Goal: Communication & Community: Answer question/provide support

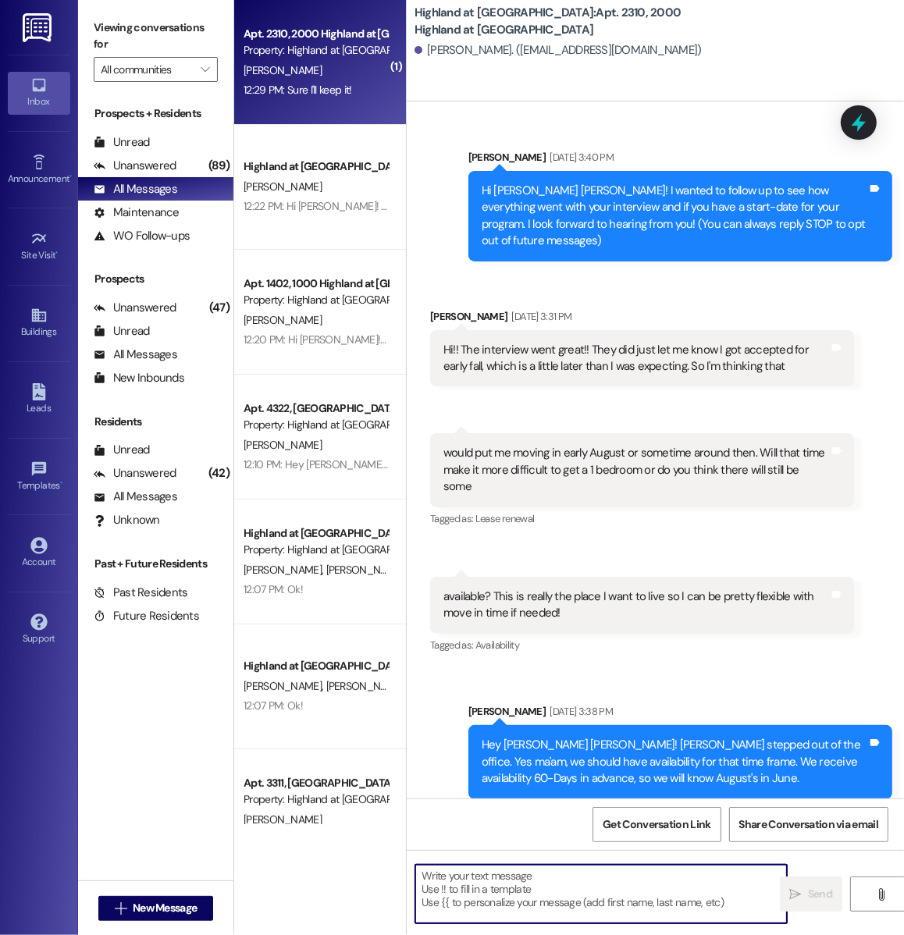
scroll to position [2923, 0]
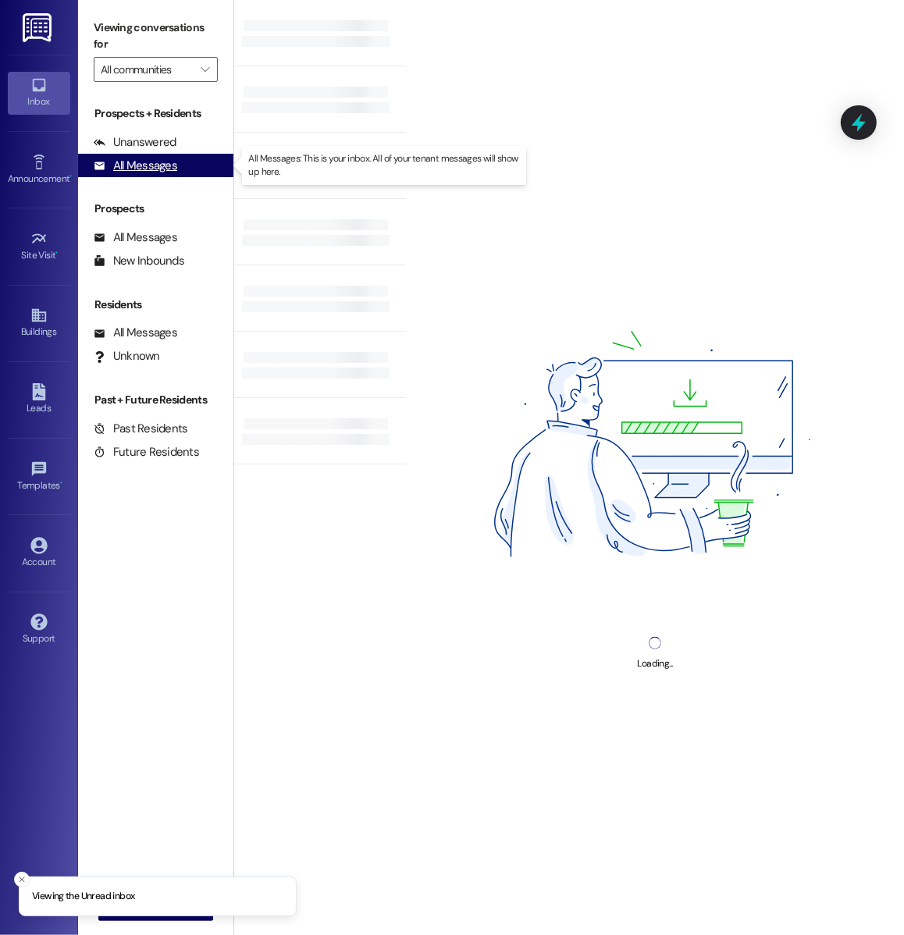
click at [184, 173] on div "All Messages (undefined)" at bounding box center [155, 165] width 155 height 23
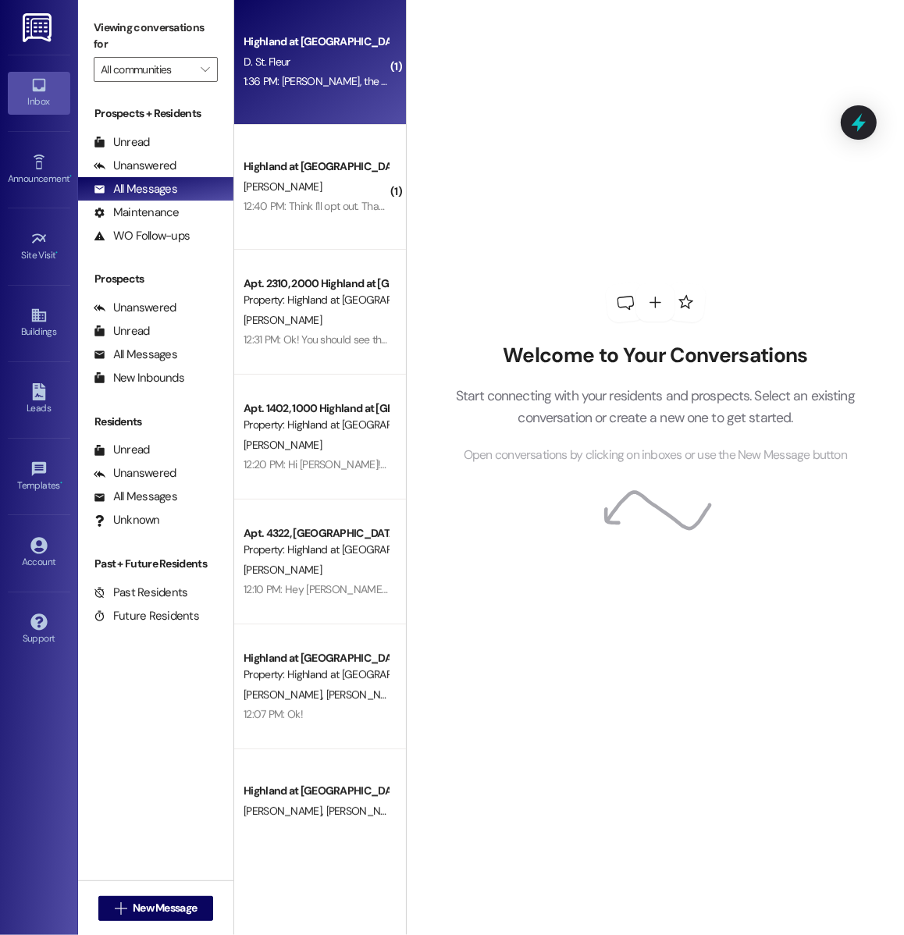
click at [326, 48] on div "Highland at [GEOGRAPHIC_DATA]" at bounding box center [316, 42] width 144 height 16
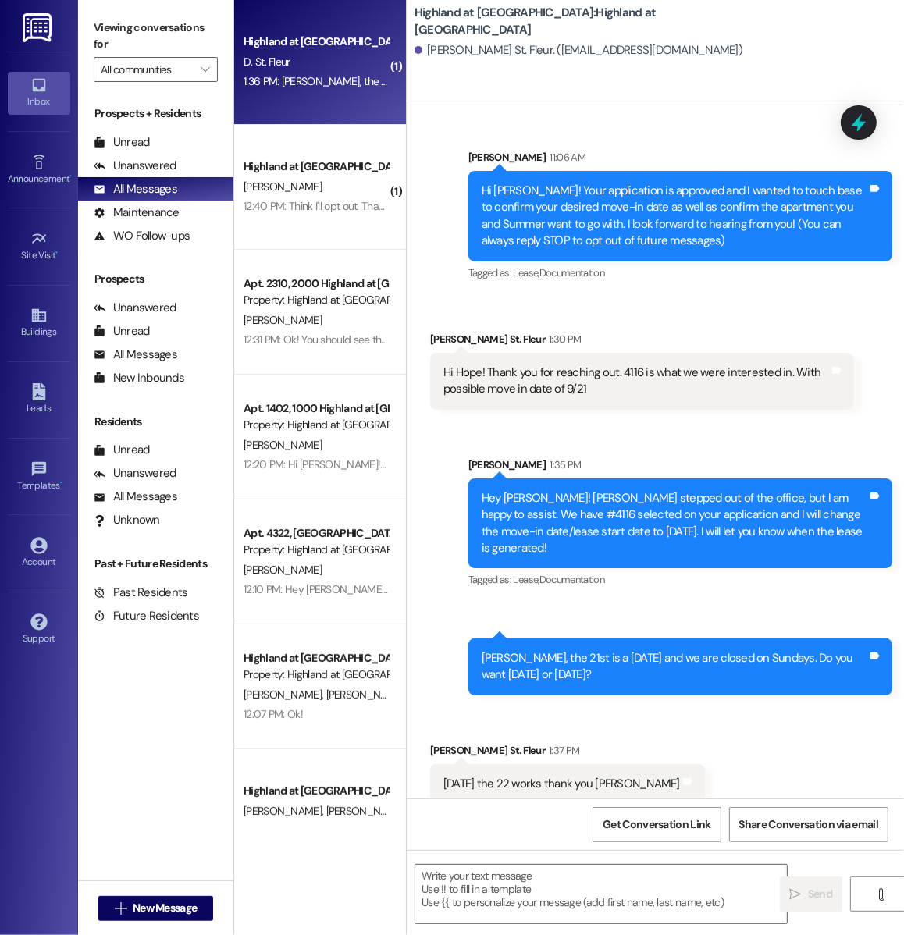
scroll to position [1, 0]
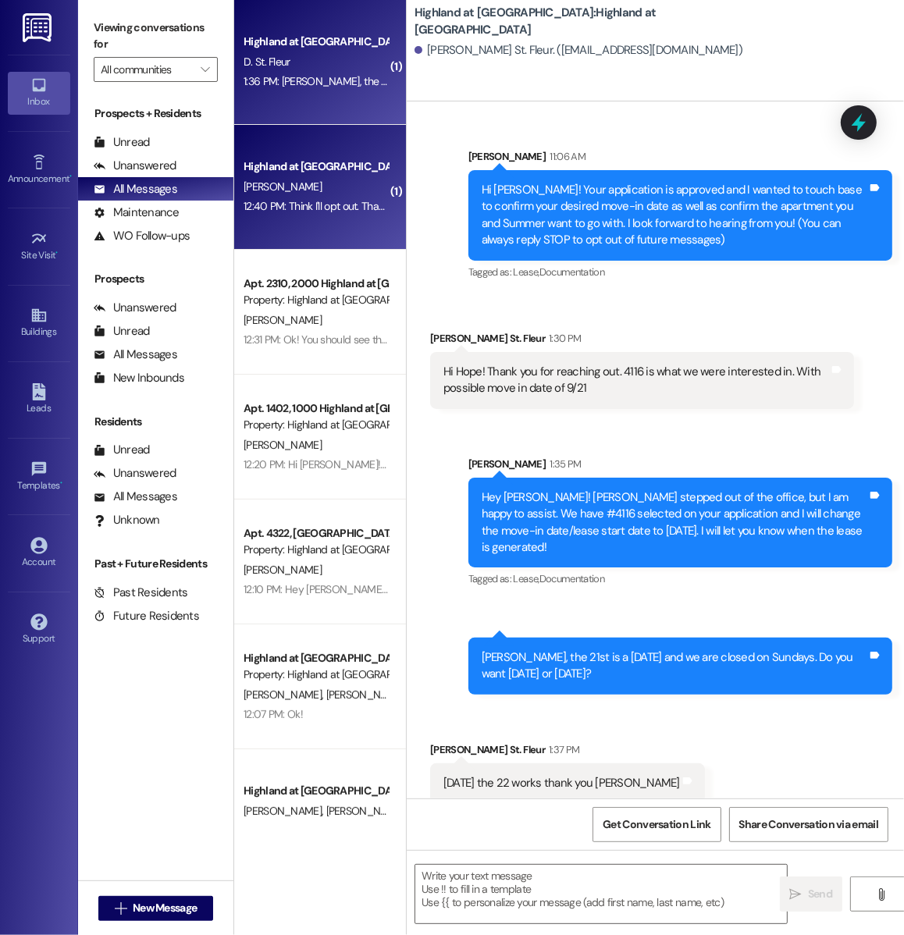
click at [358, 194] on div "[PERSON_NAME]" at bounding box center [316, 187] width 148 height 20
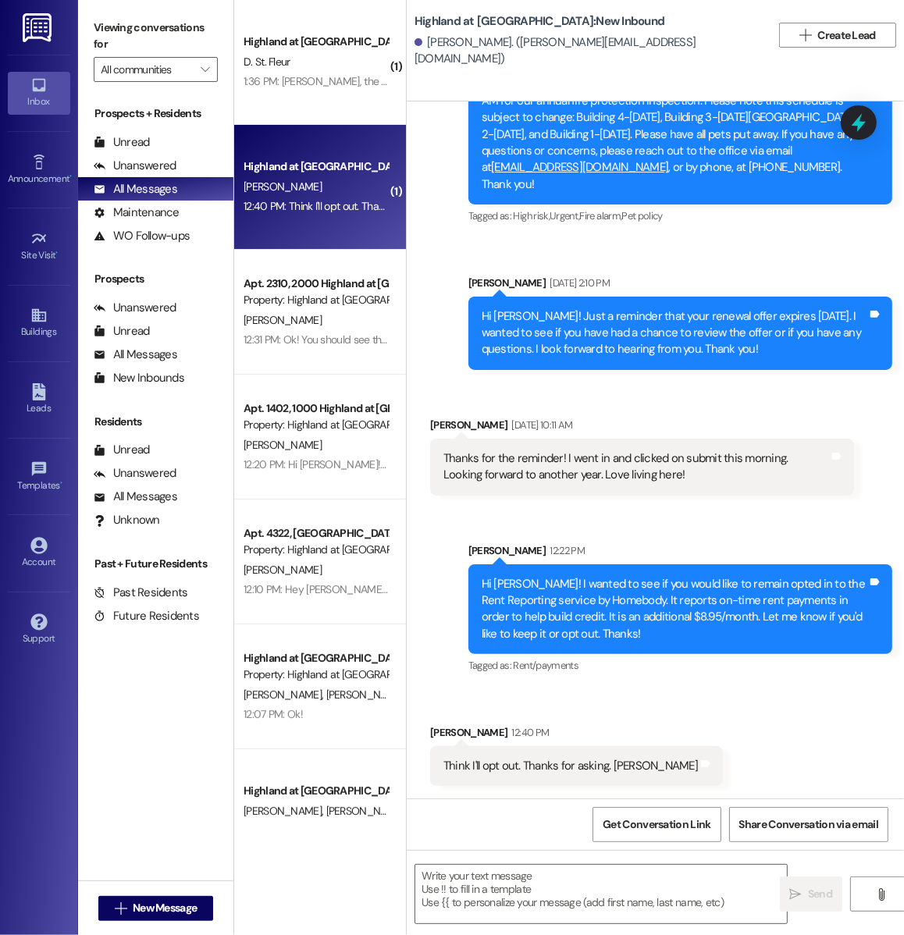
scroll to position [41057, 0]
click at [543, 905] on textarea at bounding box center [601, 894] width 372 height 59
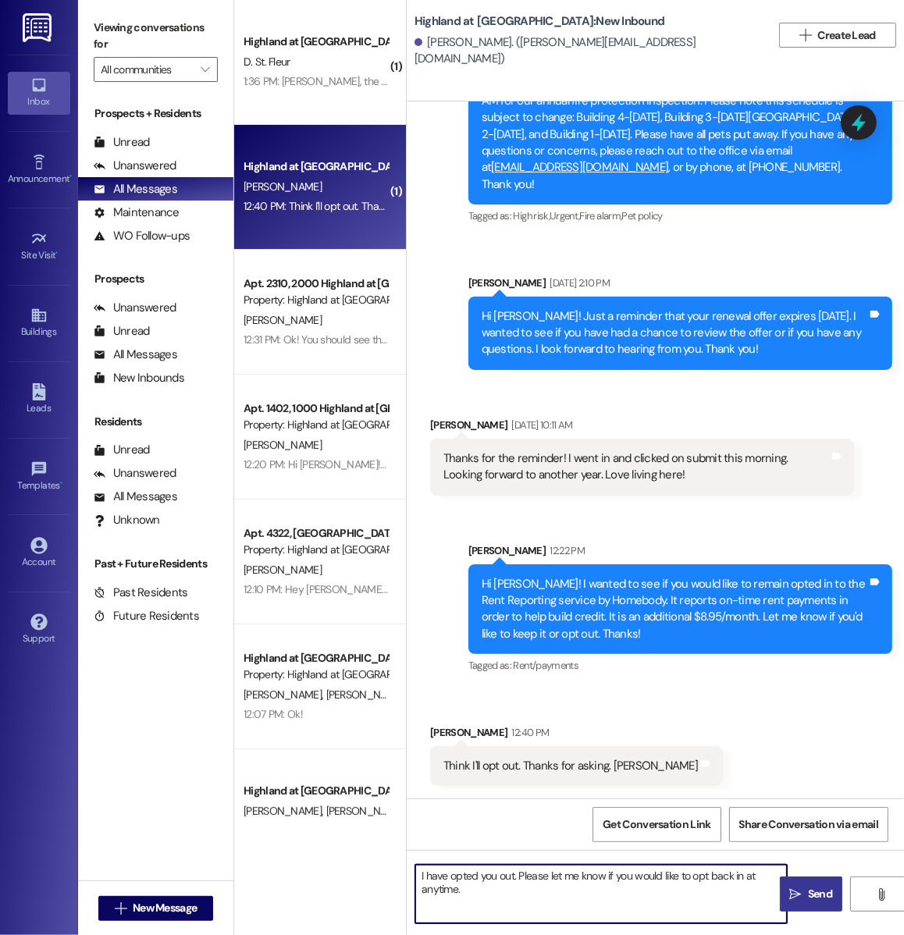
type textarea "I have opted you out. Please let me know if you would like to opt back in at an…"
click at [809, 898] on span "Send" at bounding box center [820, 894] width 24 height 16
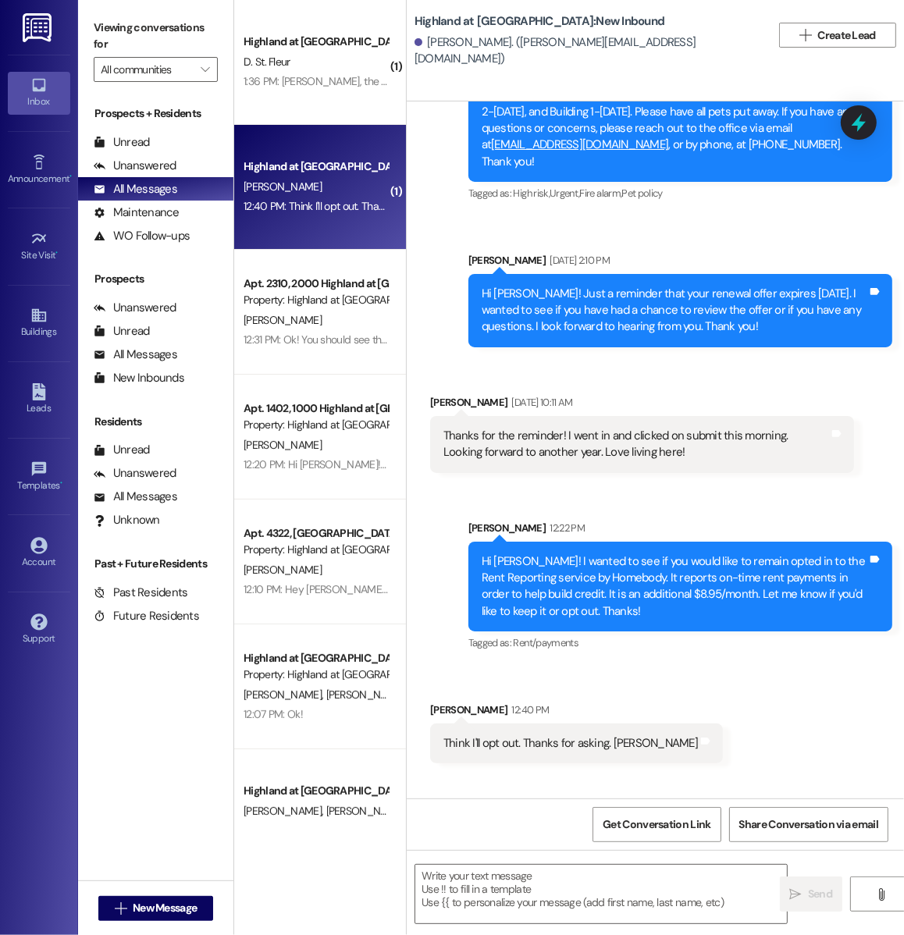
scroll to position [41183, 0]
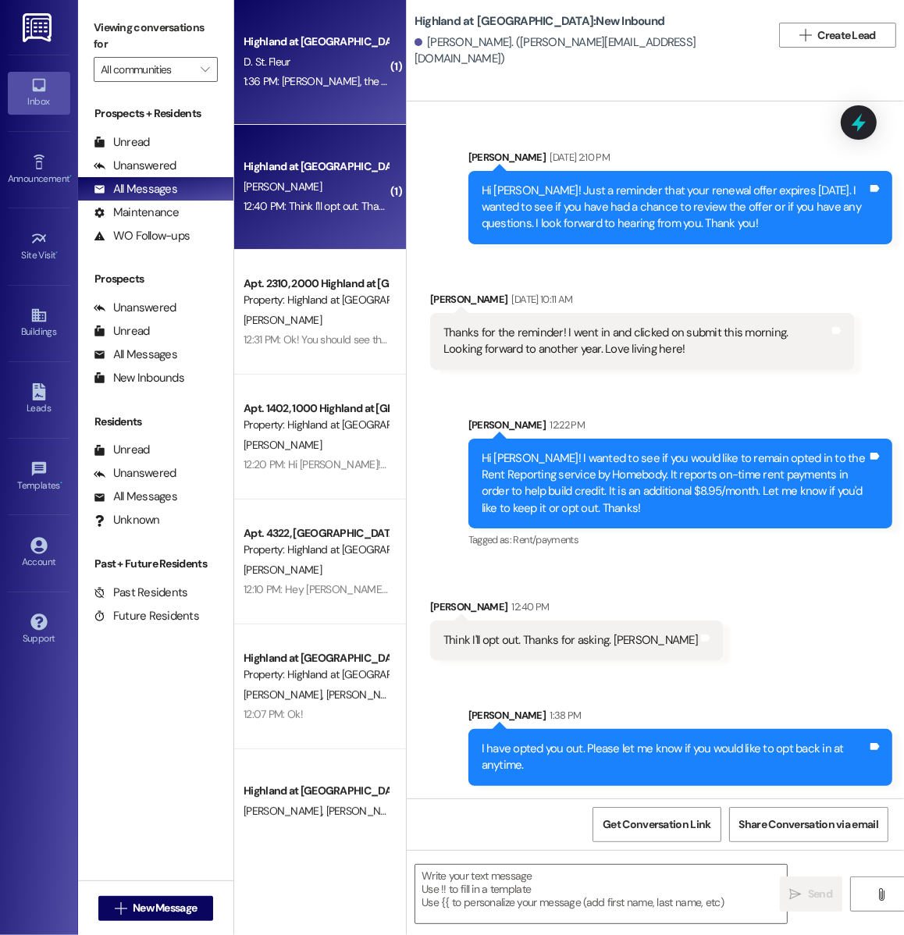
click at [305, 101] on div "Highland at Spring Hill Prospect D. St. Fleur 1:36 PM: Darnell, the 21st is a S…" at bounding box center [320, 62] width 172 height 125
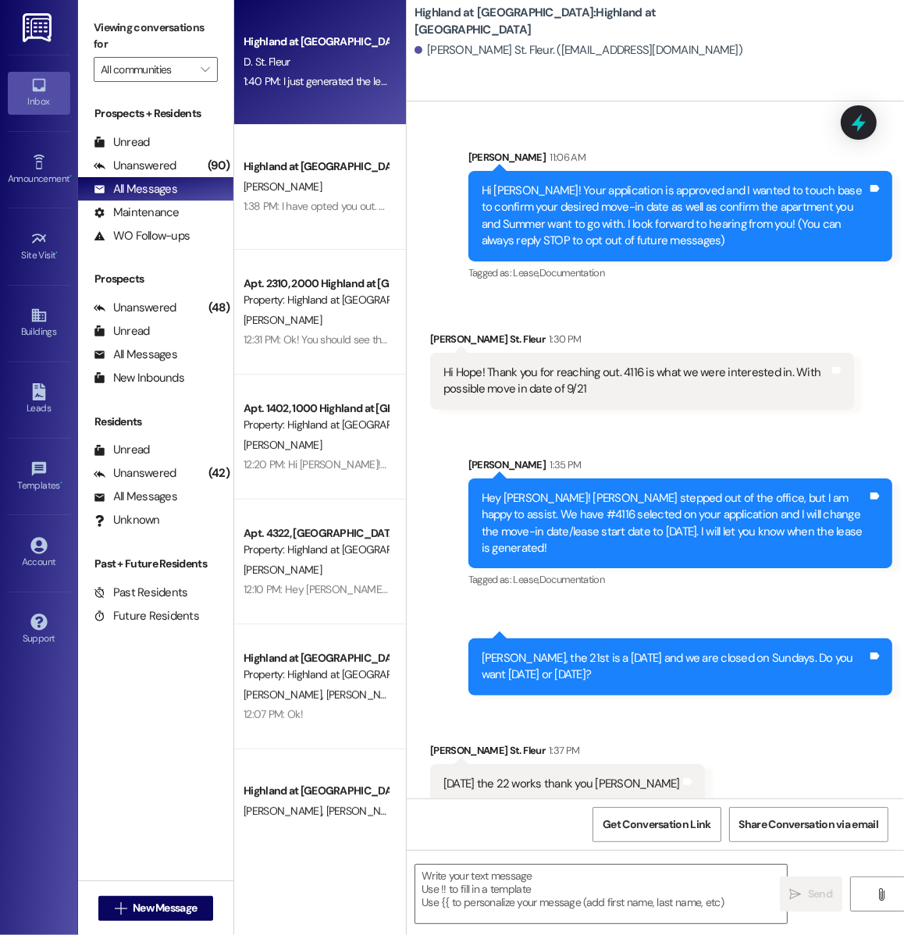
scroll to position [252, 0]
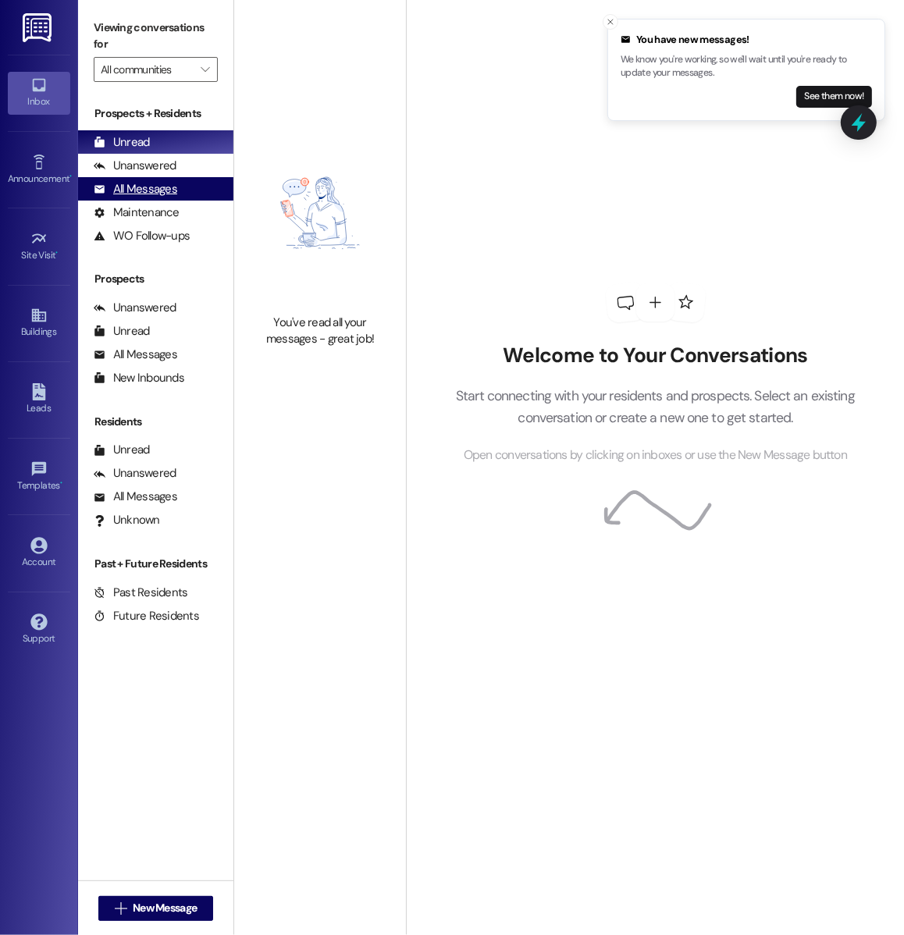
click at [152, 188] on div "All Messages" at bounding box center [136, 189] width 84 height 16
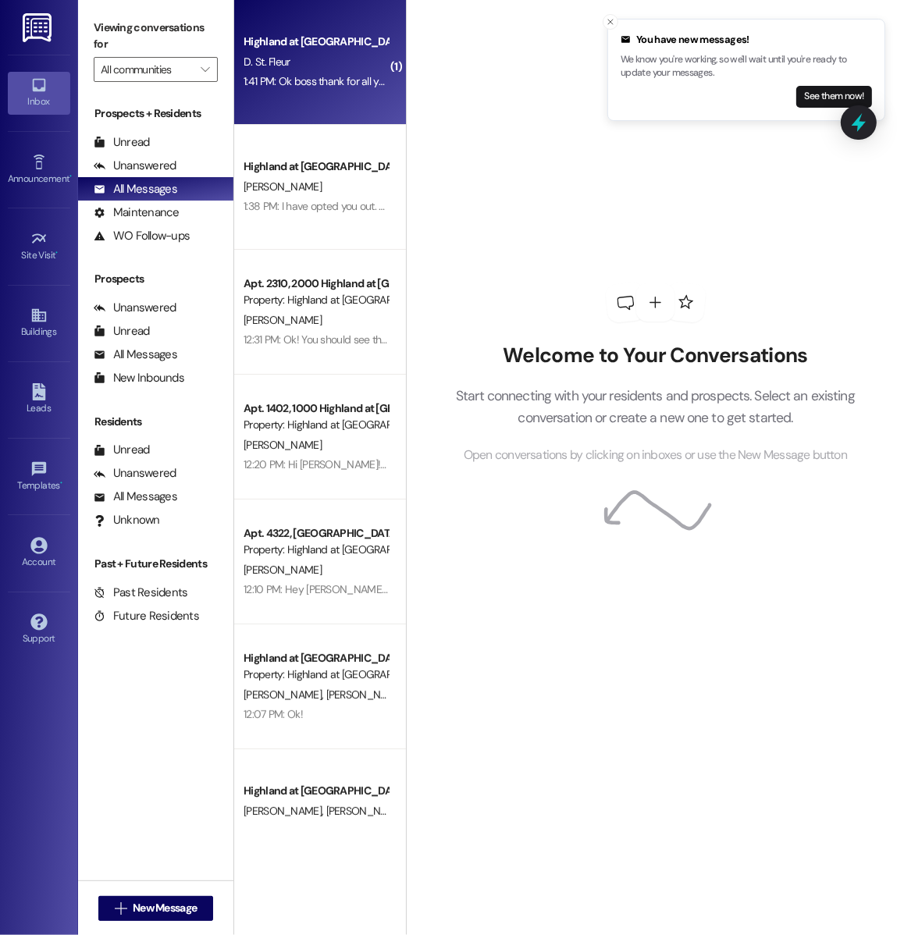
click at [303, 76] on div "1:41 PM: Ok boss thank for all you do 1:41 PM: Ok boss thank for all you do" at bounding box center [324, 81] width 161 height 14
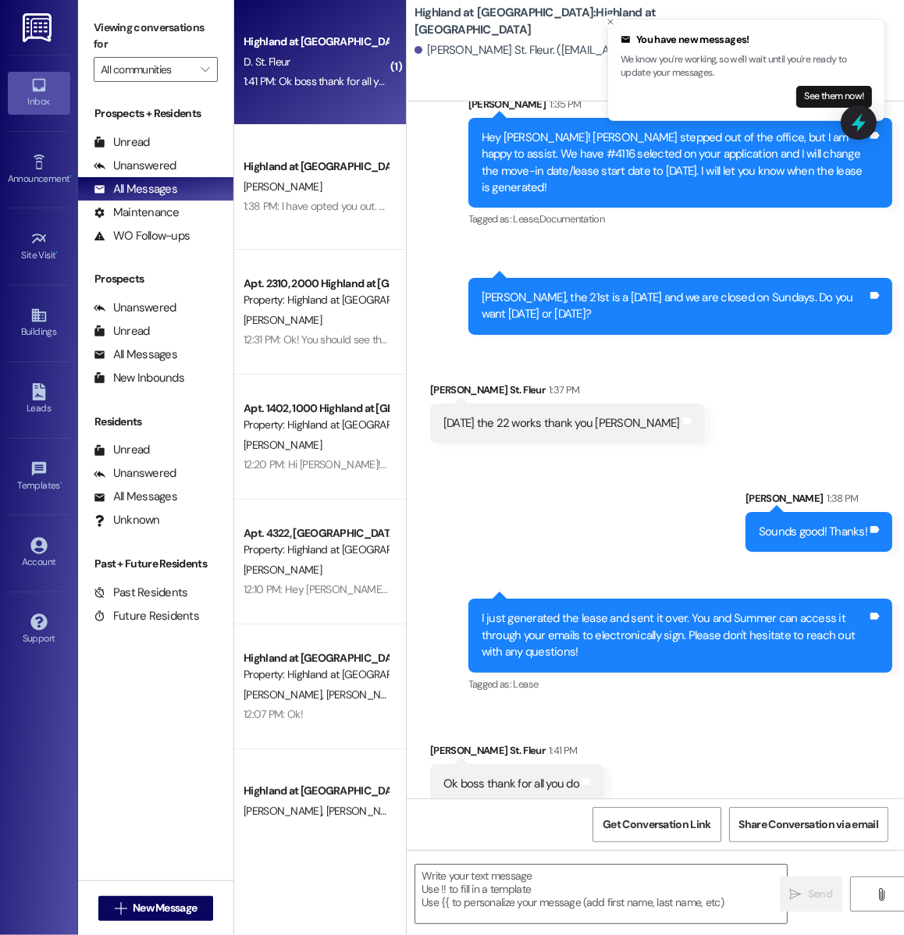
scroll to position [362, 0]
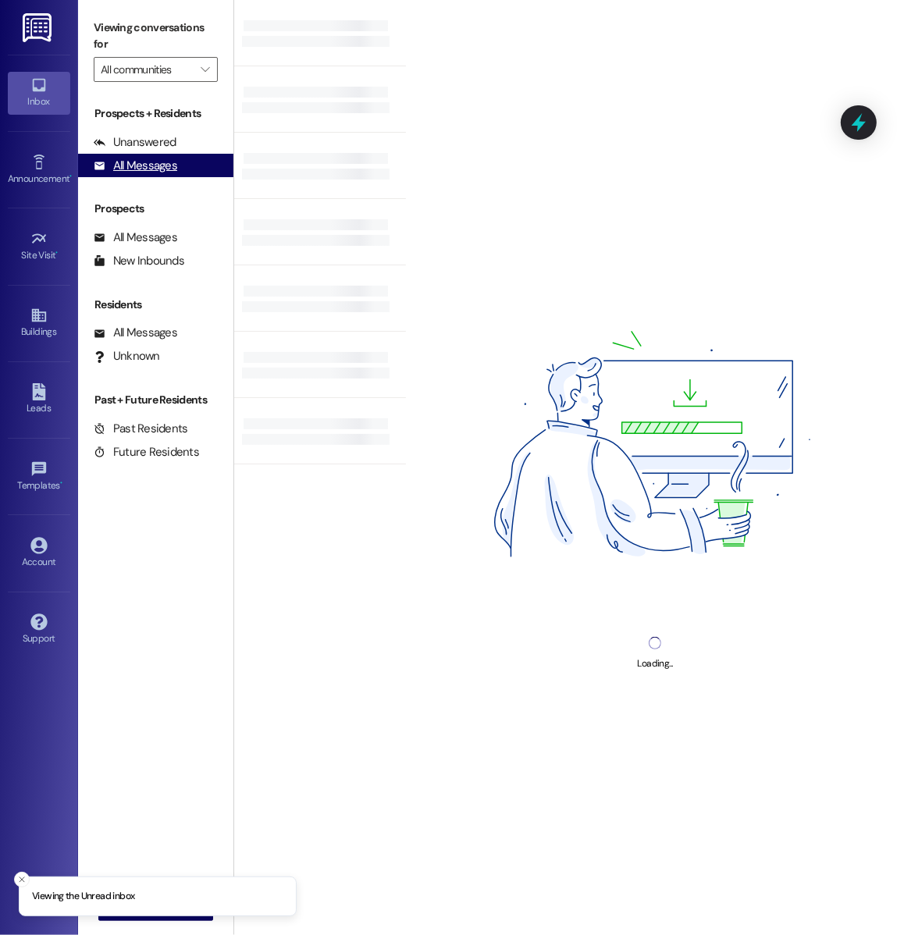
click at [170, 155] on div "All Messages (undefined)" at bounding box center [155, 165] width 155 height 23
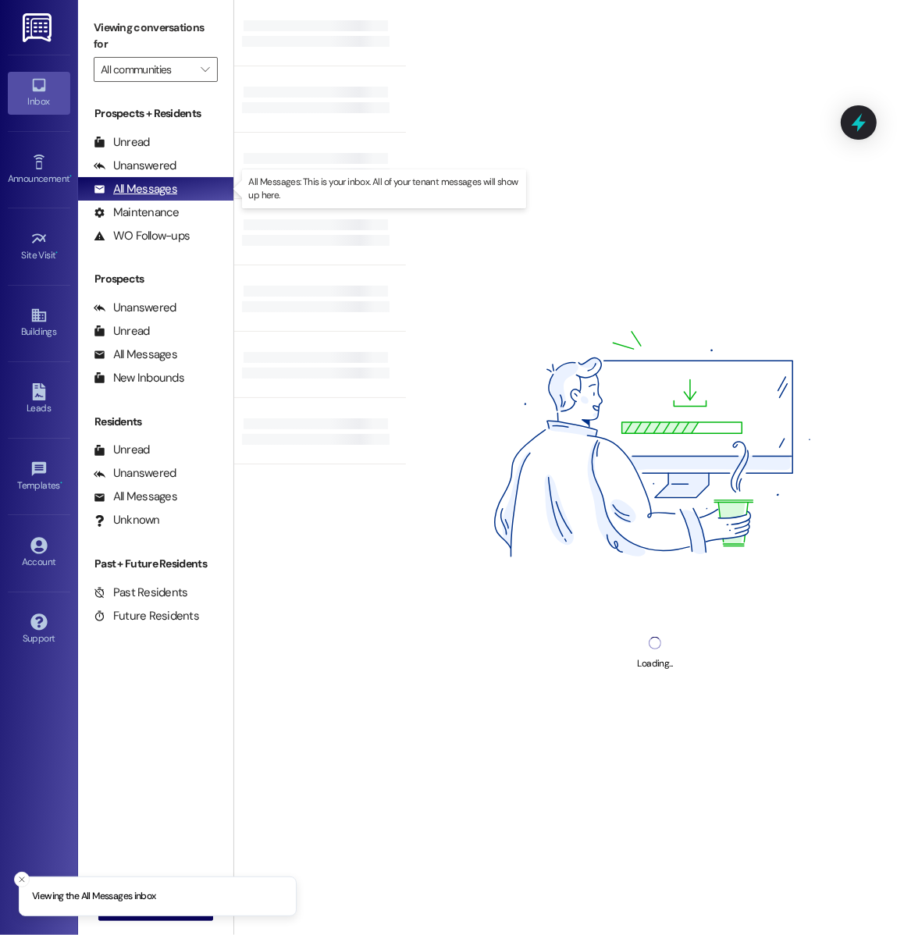
click at [189, 197] on div "All Messages (undefined)" at bounding box center [155, 188] width 155 height 23
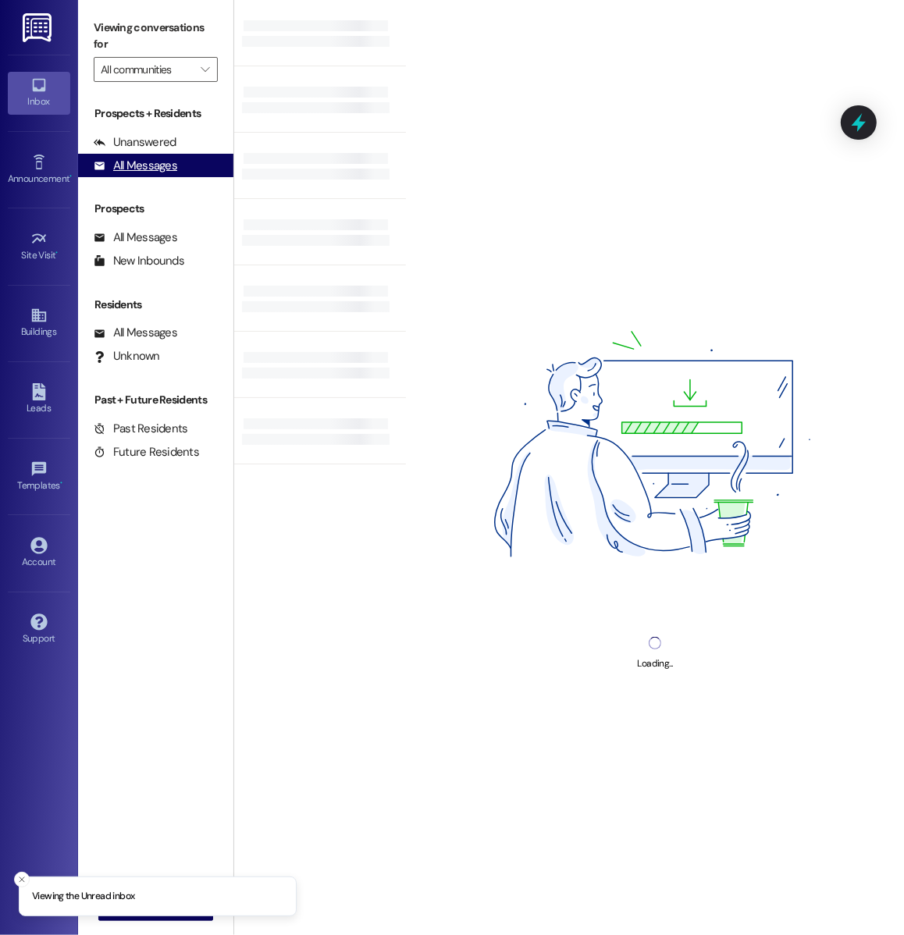
click at [167, 172] on div "All Messages" at bounding box center [136, 166] width 84 height 16
